Goal: Information Seeking & Learning: Check status

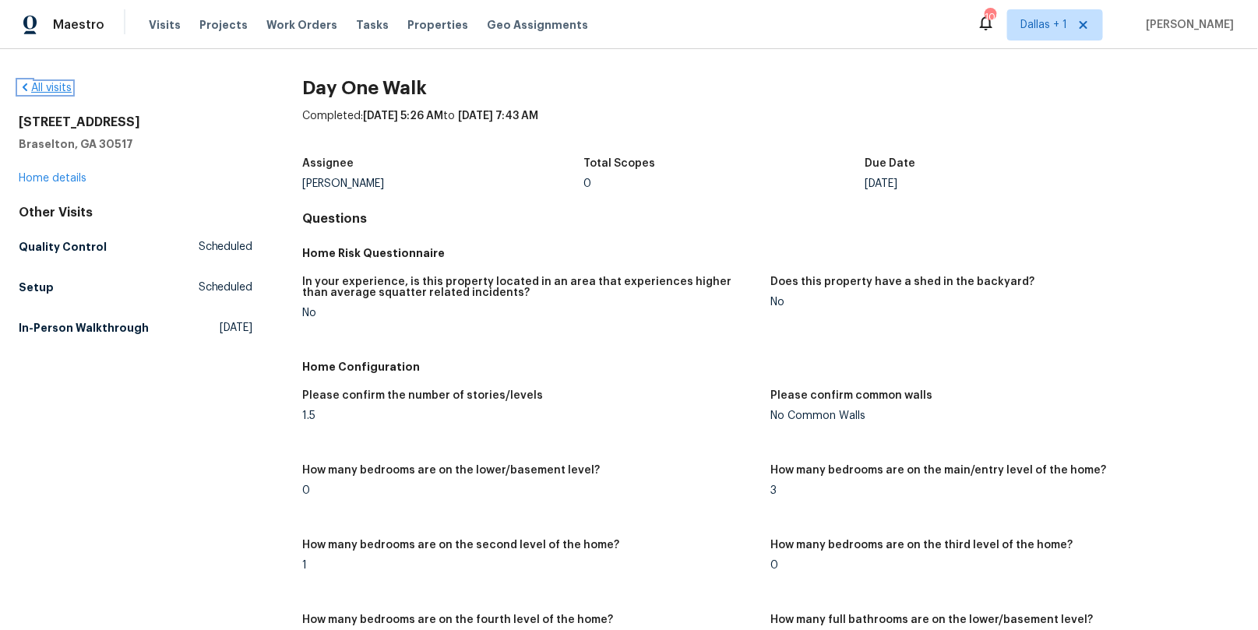
click at [51, 83] on link "All visits" at bounding box center [45, 88] width 53 height 11
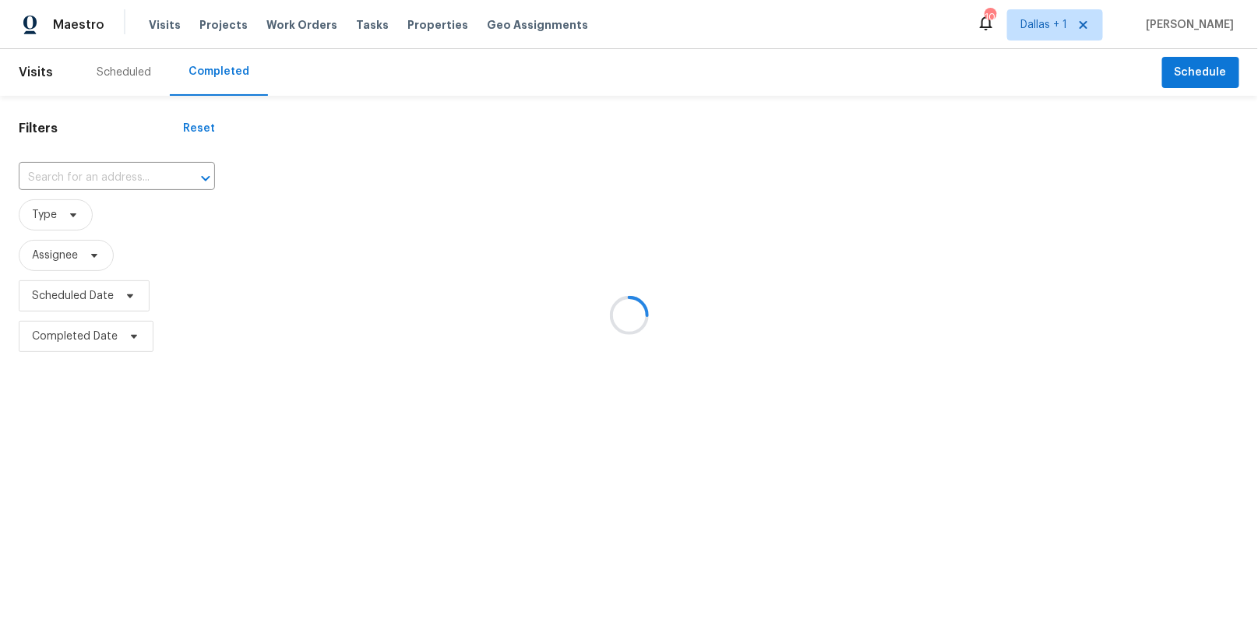
click at [76, 183] on div at bounding box center [629, 315] width 1258 height 630
click at [73, 177] on div at bounding box center [629, 315] width 1258 height 630
click at [69, 174] on input "text" at bounding box center [95, 178] width 153 height 24
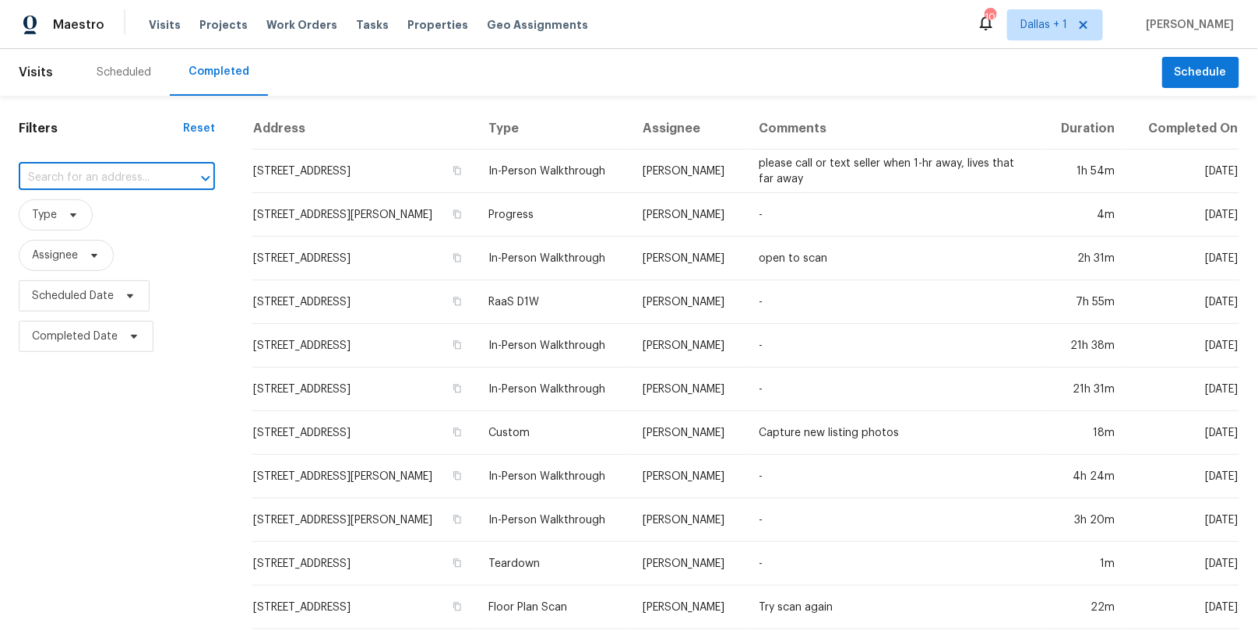
click at [73, 174] on input "text" at bounding box center [95, 178] width 153 height 24
paste input "[STREET_ADDRESS][PERSON_NAME]"
type input "[STREET_ADDRESS][PERSON_NAME]"
click at [87, 220] on li "[STREET_ADDRESS][PERSON_NAME]" at bounding box center [108, 221] width 179 height 42
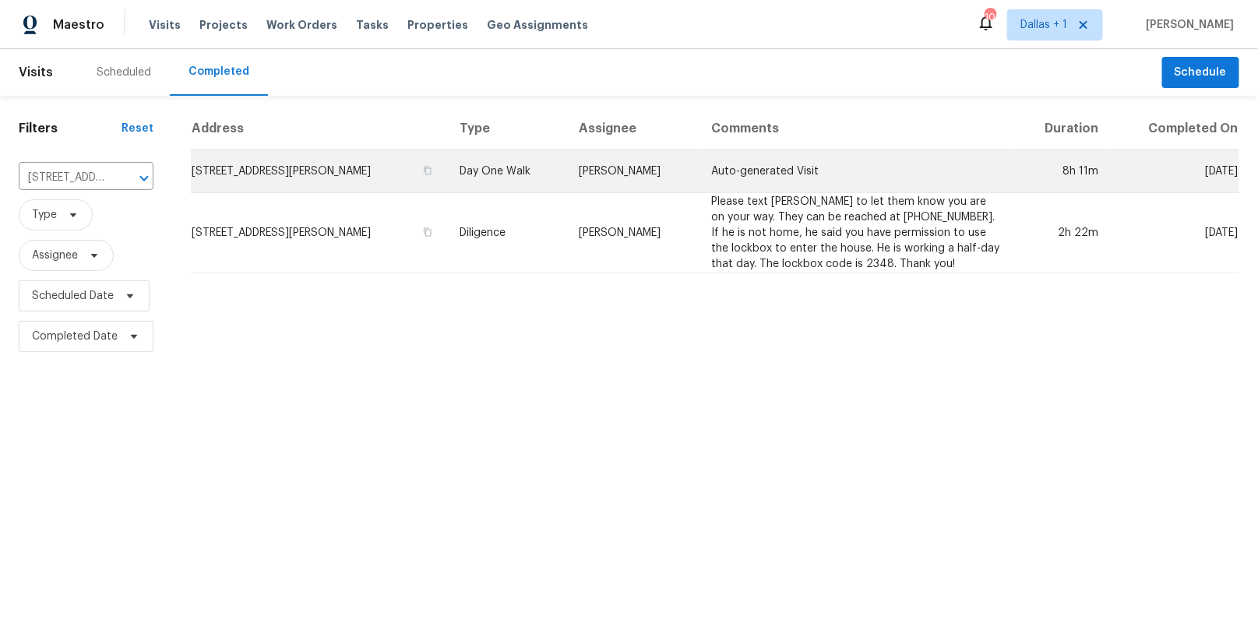
click at [493, 166] on td "Day One Walk" at bounding box center [506, 172] width 119 height 44
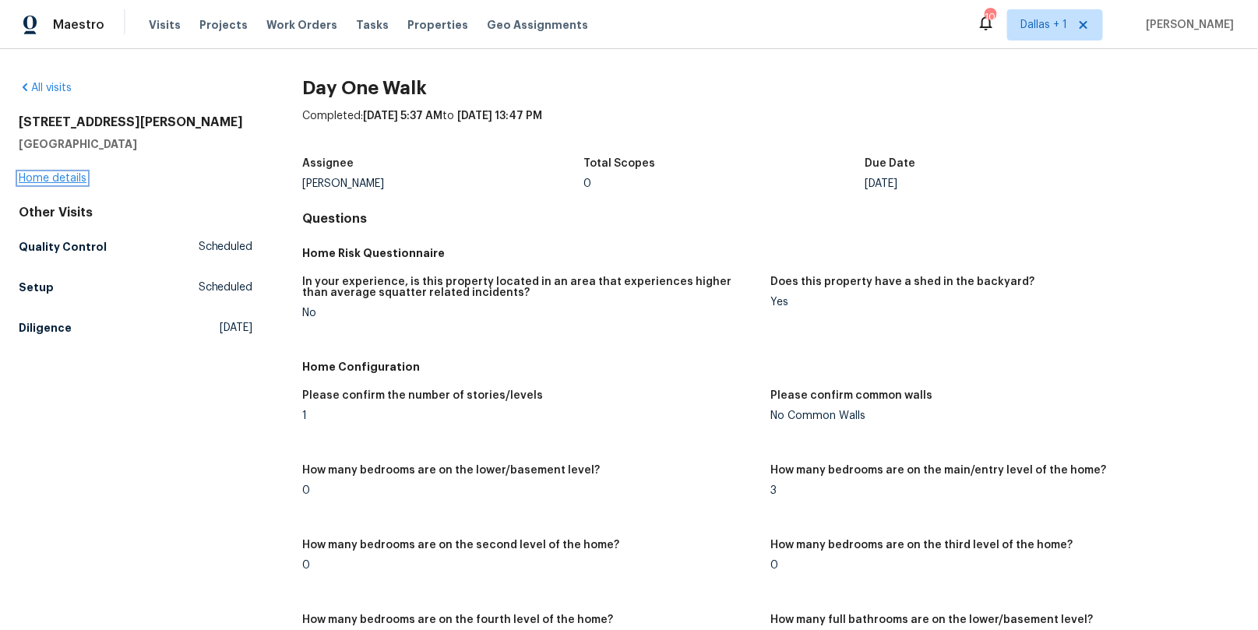
click at [69, 179] on link "Home details" at bounding box center [53, 178] width 68 height 11
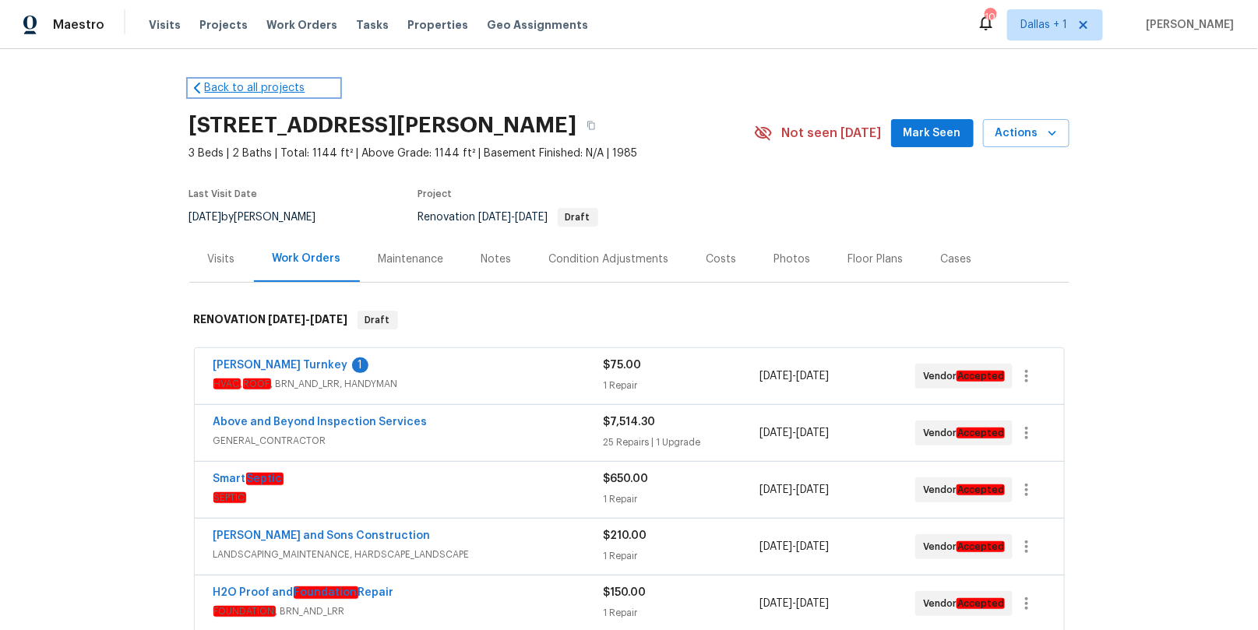
click at [199, 90] on icon at bounding box center [197, 88] width 16 height 16
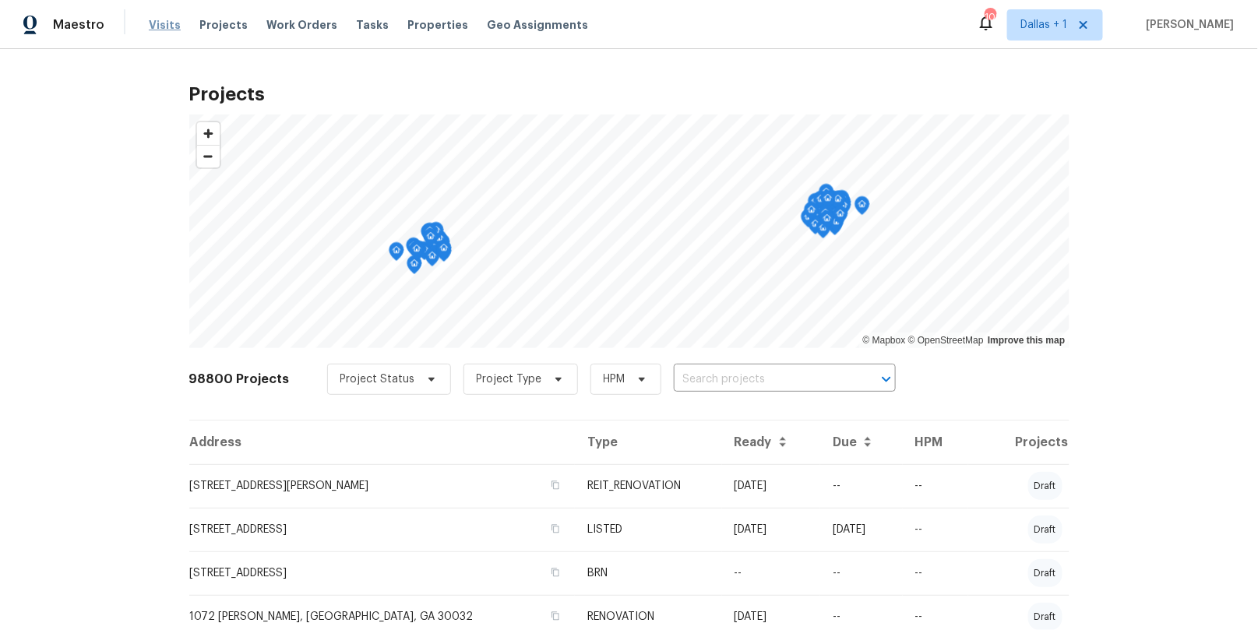
click at [158, 24] on span "Visits" at bounding box center [165, 25] width 32 height 16
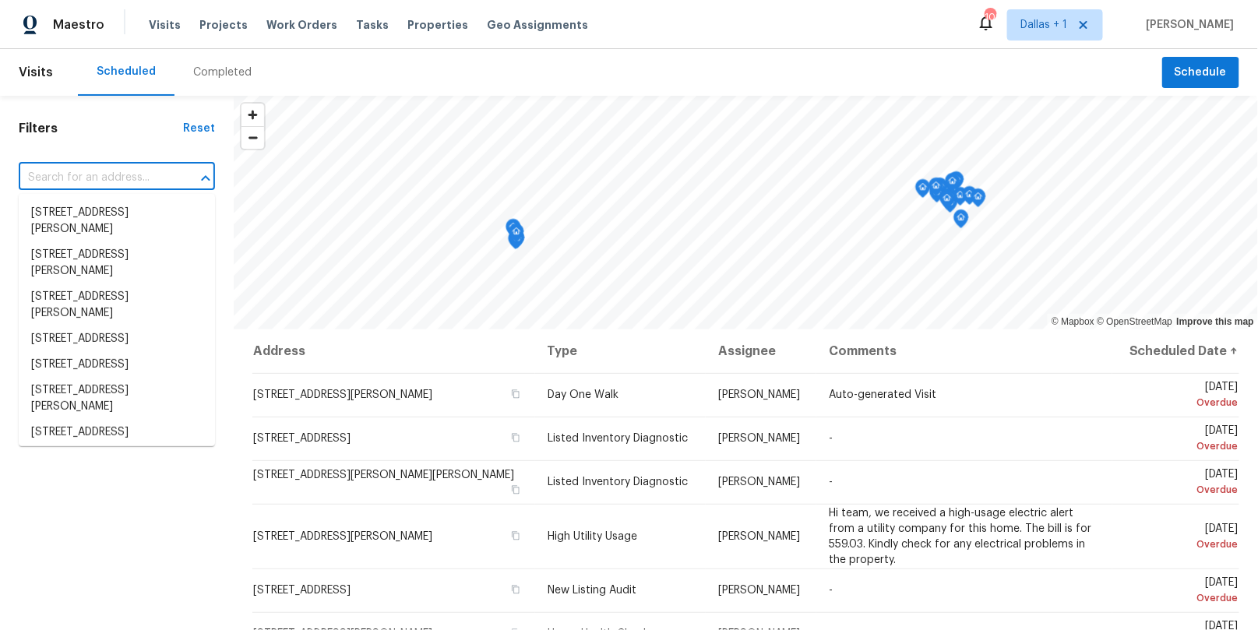
click at [107, 174] on input "text" at bounding box center [95, 178] width 153 height 24
click at [201, 69] on div "Completed" at bounding box center [222, 73] width 58 height 16
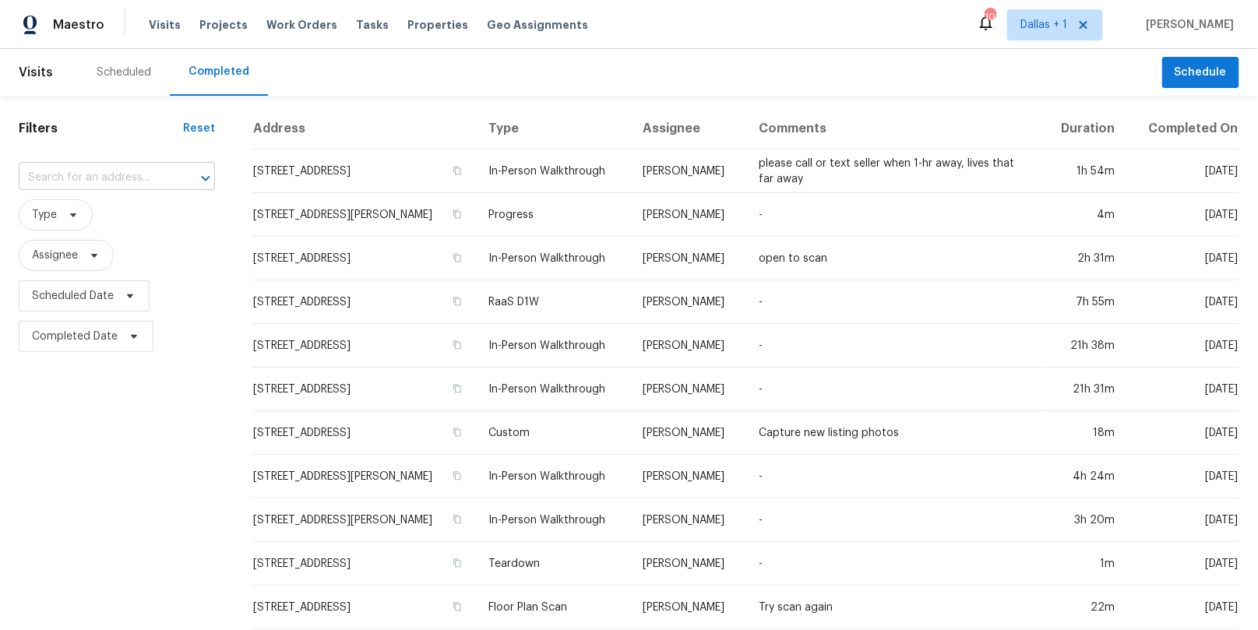
click at [87, 174] on input "text" at bounding box center [95, 178] width 153 height 24
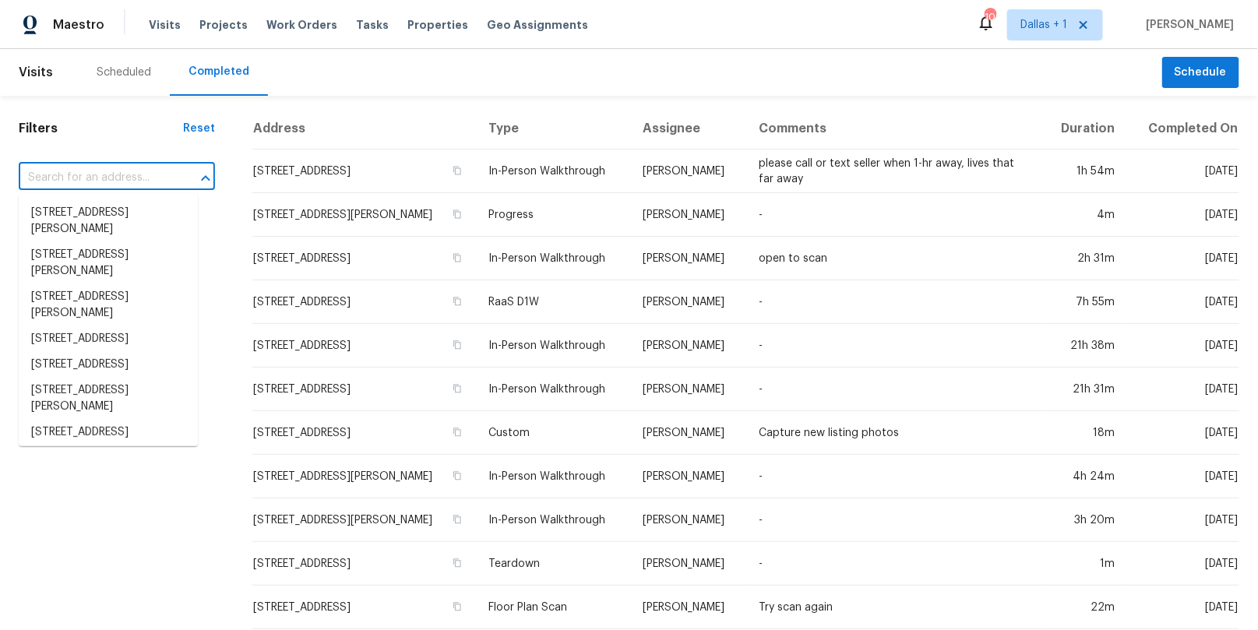
paste input "[STREET_ADDRESS][PERSON_NAME]"
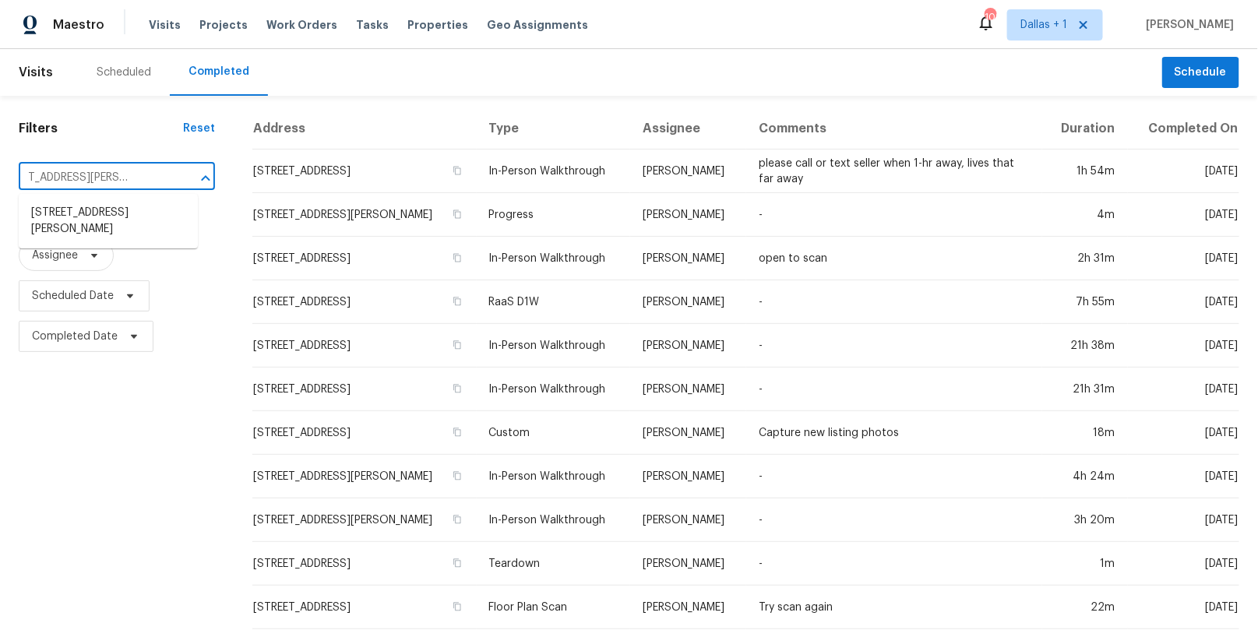
type input "[STREET_ADDRESS][PERSON_NAME]"
click at [84, 222] on li "[STREET_ADDRESS][PERSON_NAME]" at bounding box center [108, 221] width 179 height 42
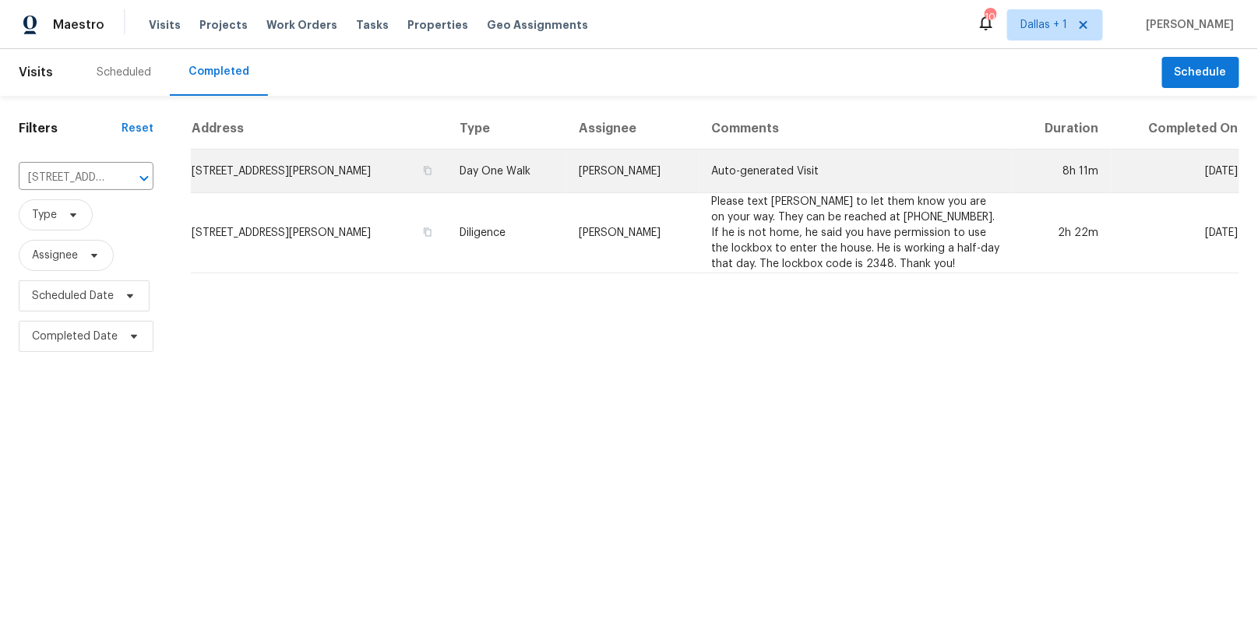
click at [501, 172] on td "Day One Walk" at bounding box center [506, 172] width 119 height 44
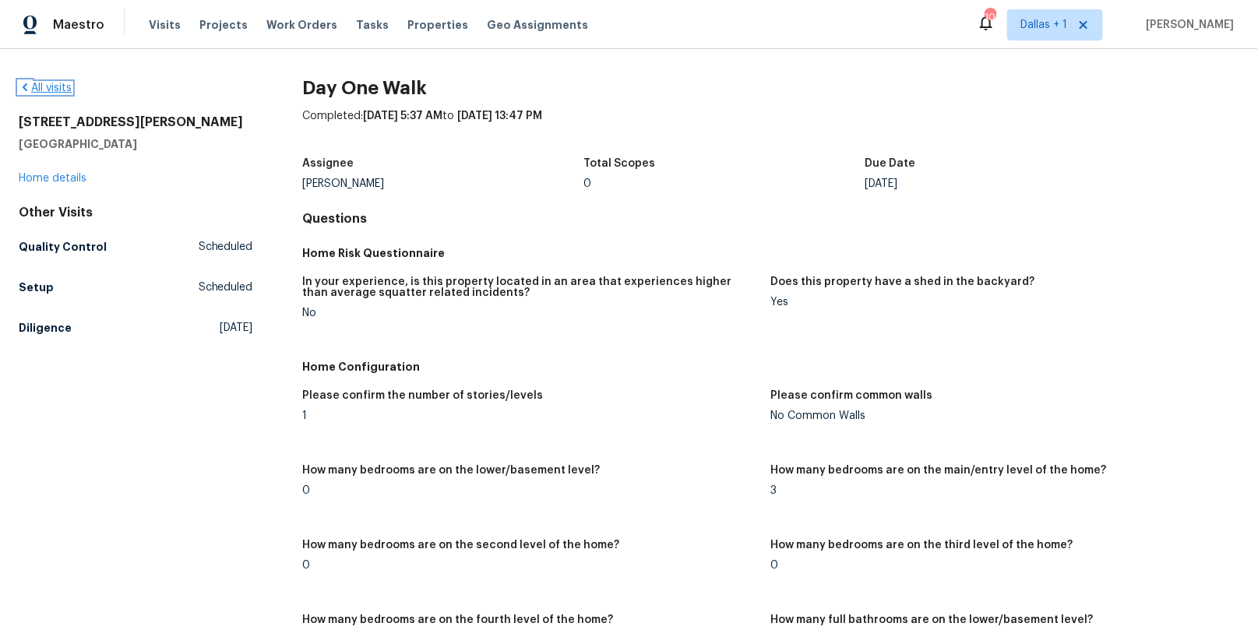
click at [23, 86] on icon at bounding box center [25, 87] width 5 height 8
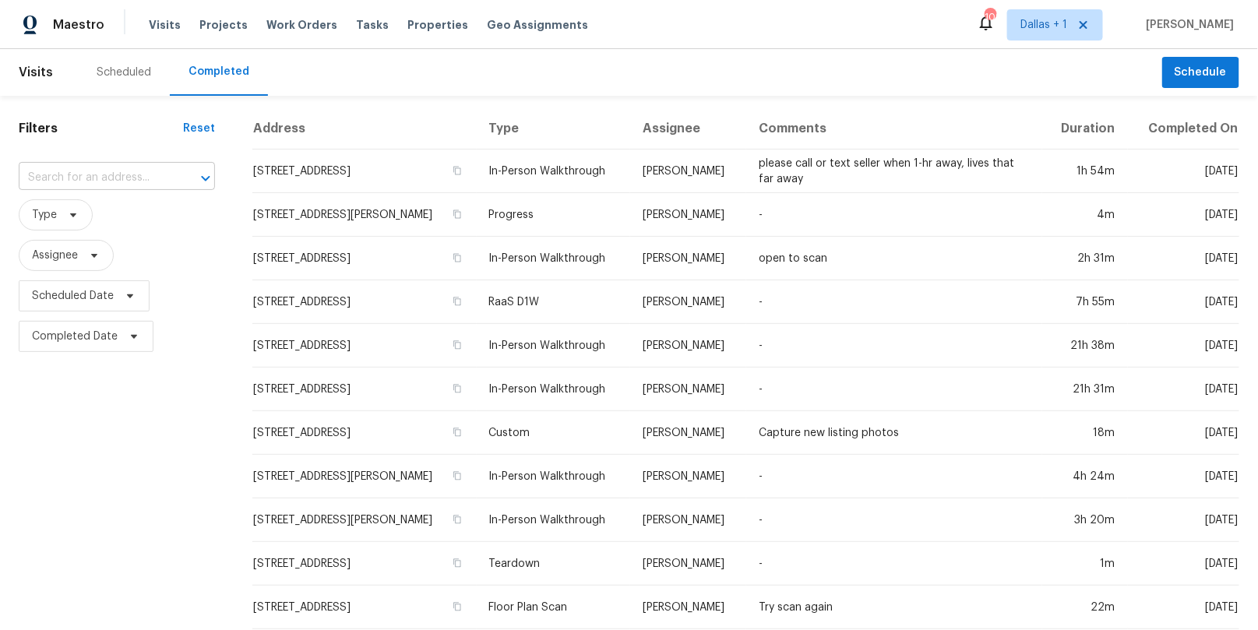
click at [96, 171] on input "text" at bounding box center [95, 178] width 153 height 24
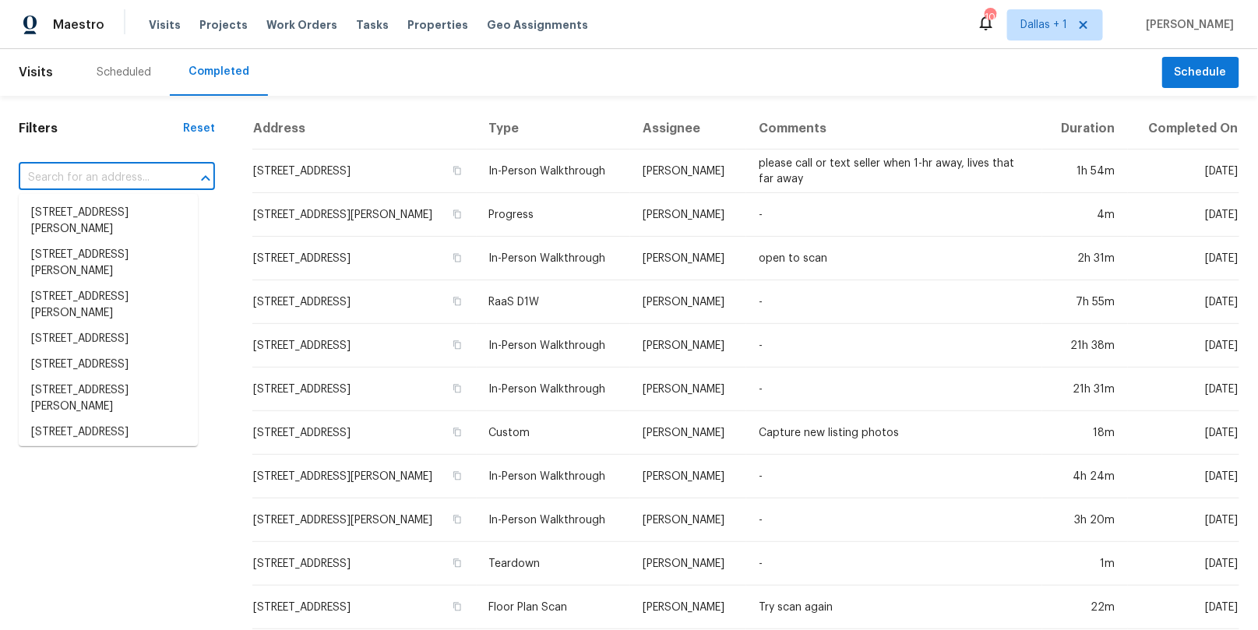
paste input "[STREET_ADDRESS]"
type input "[STREET_ADDRESS]"
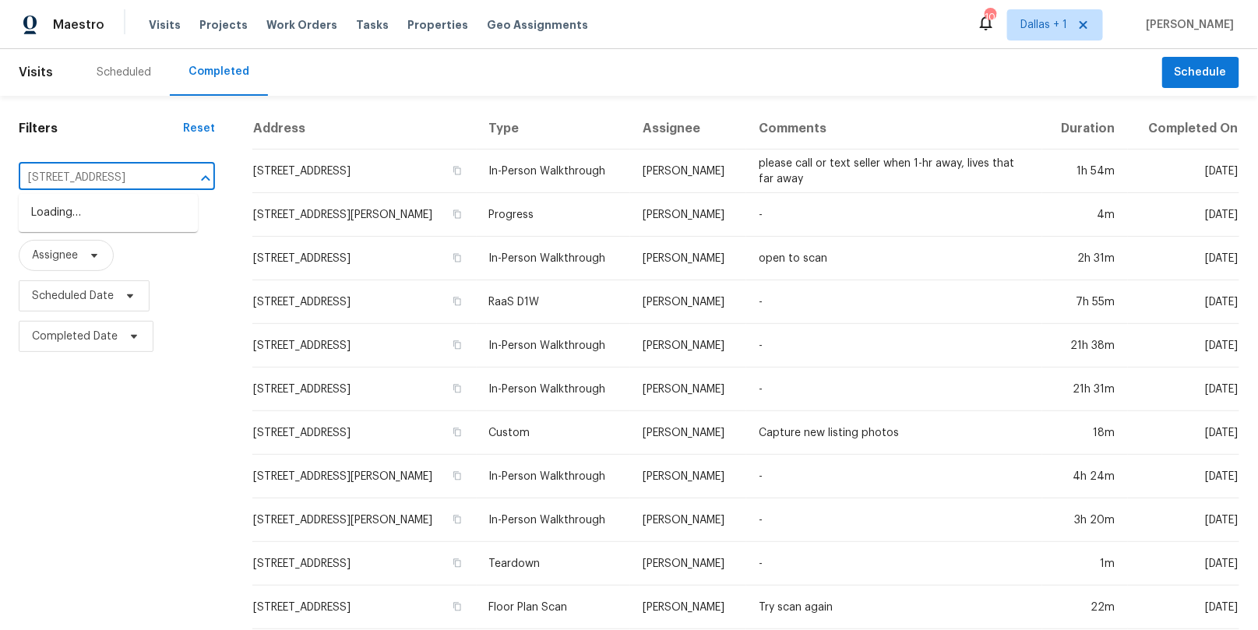
scroll to position [0, 82]
click at [114, 213] on li "[STREET_ADDRESS]" at bounding box center [108, 213] width 179 height 26
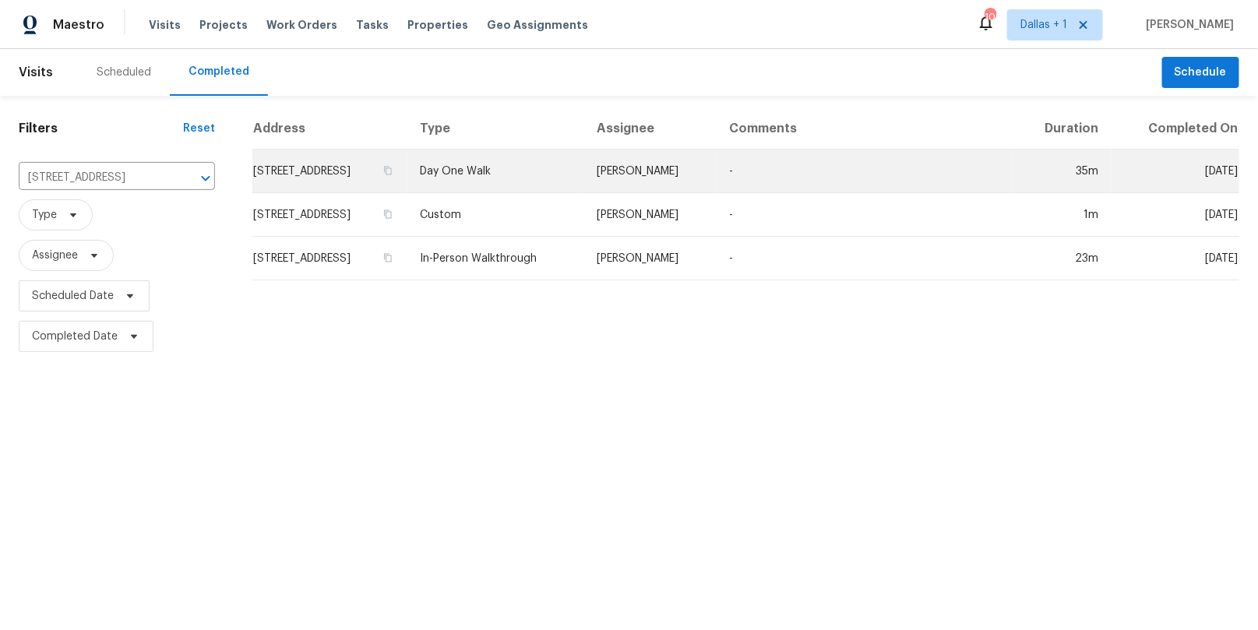
click at [548, 166] on td "Day One Walk" at bounding box center [495, 172] width 177 height 44
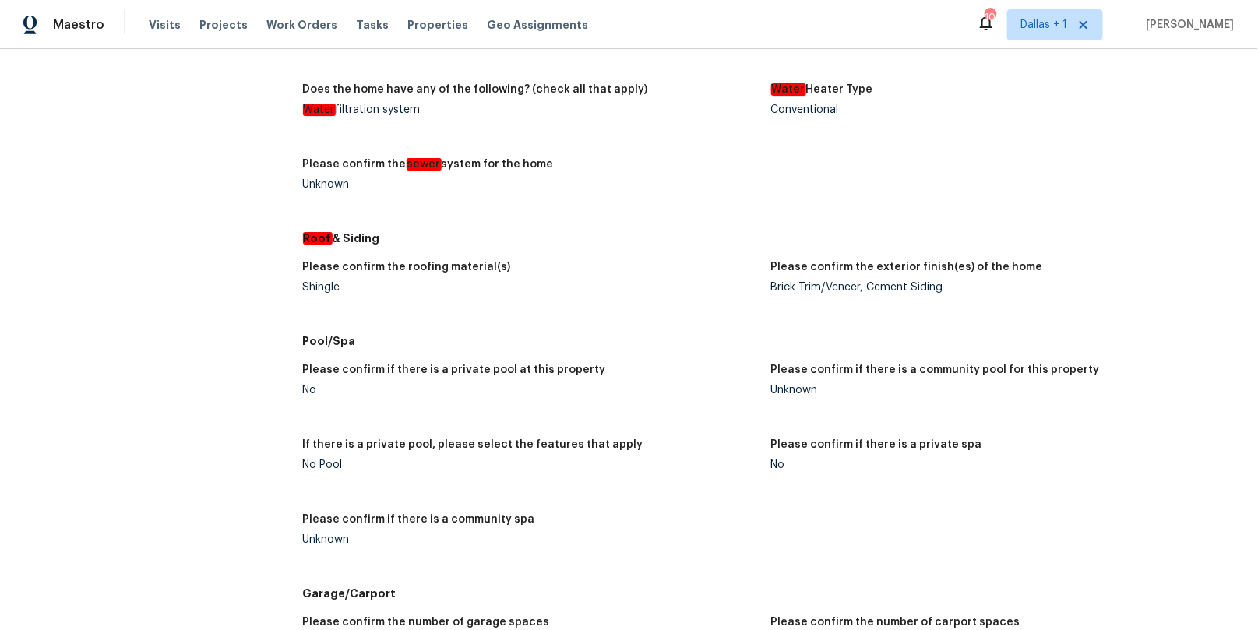
scroll to position [2174, 0]
